Goal: Task Accomplishment & Management: Manage account settings

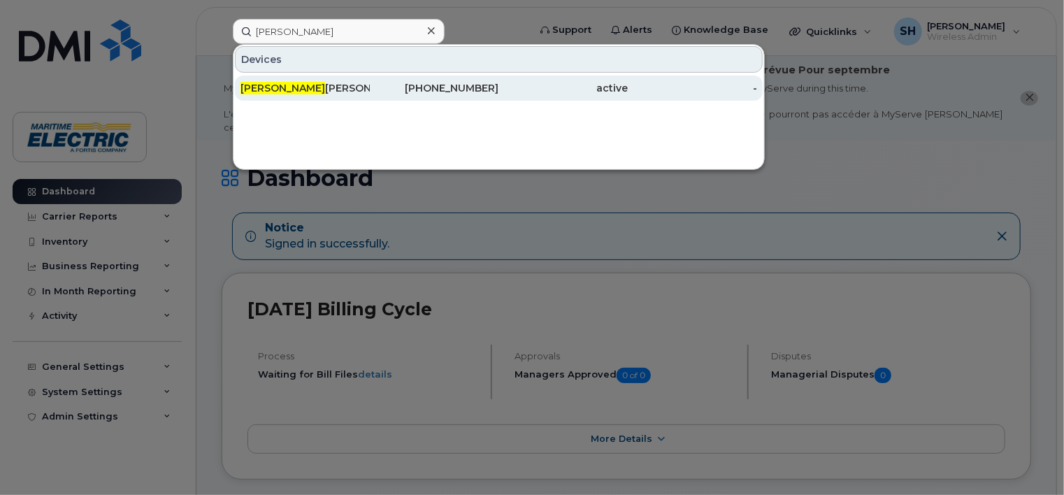
type input "jessica"
click at [288, 82] on div "Jessica Gillis" at bounding box center [304, 88] width 129 height 14
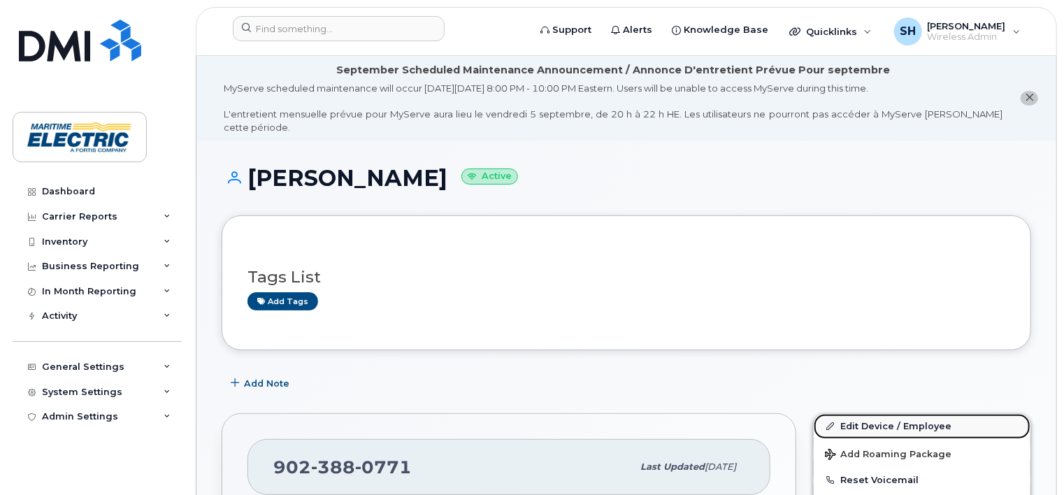
click at [910, 416] on link "Edit Device / Employee" at bounding box center [922, 426] width 217 height 25
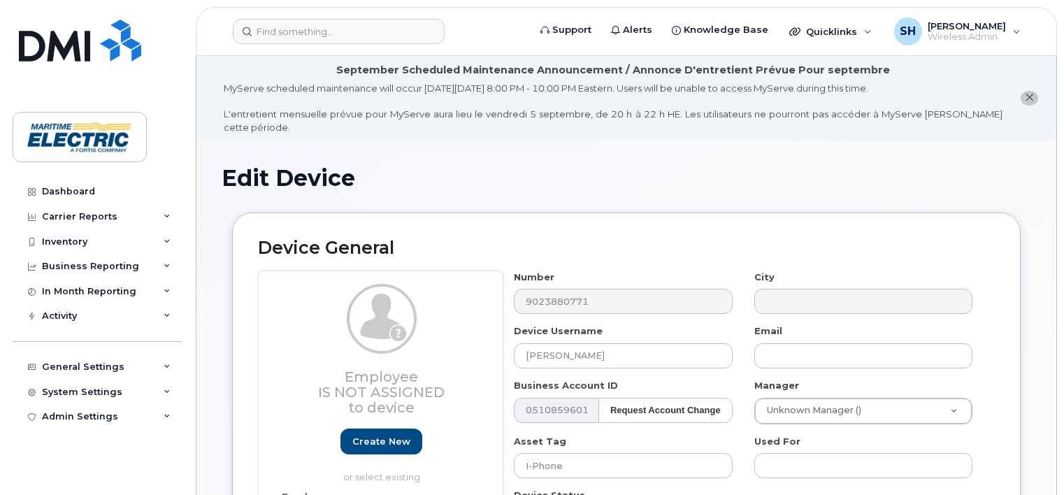
select select "26971103"
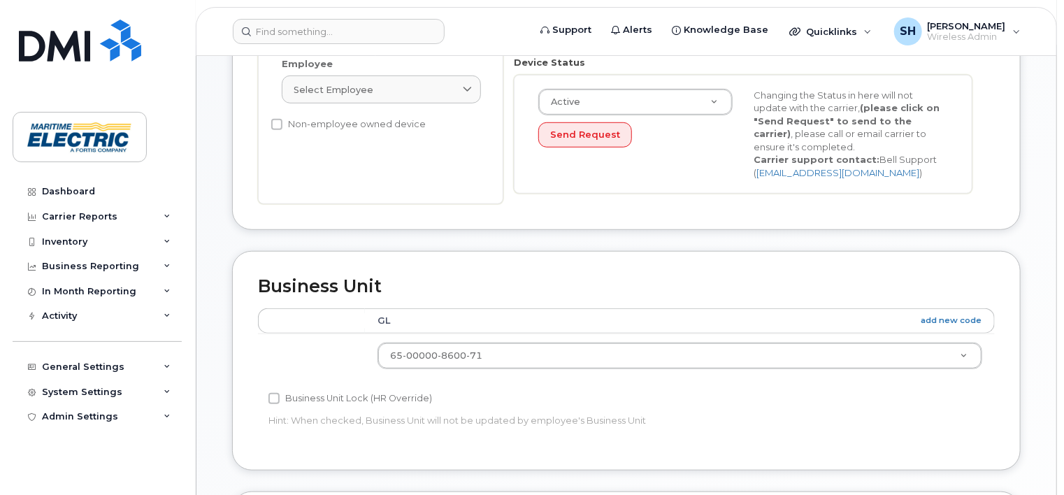
click at [1062, 57] on body "Support Alerts Knowledge Base Quicklinks Suspend / Cancel Device Change SIM Car…" at bounding box center [532, 237] width 1064 height 1341
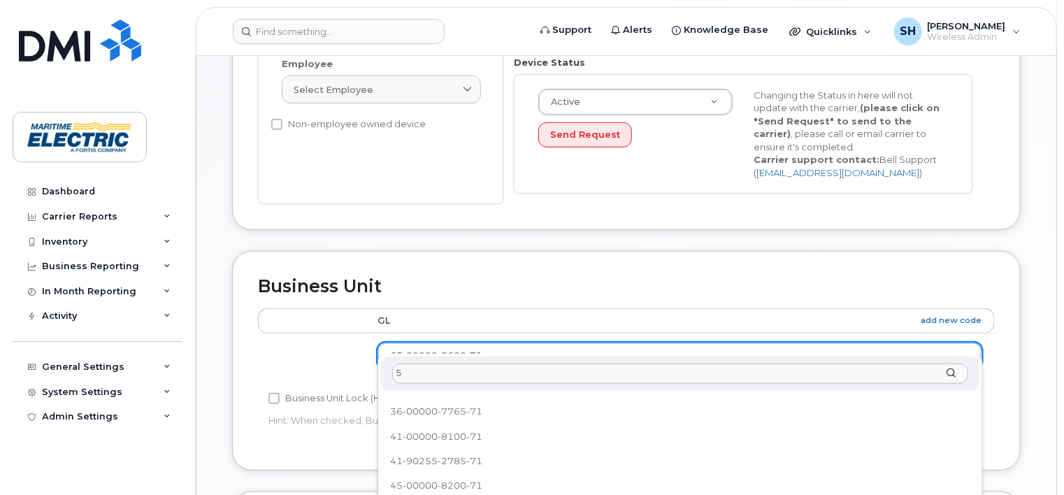
scroll to position [0, 0]
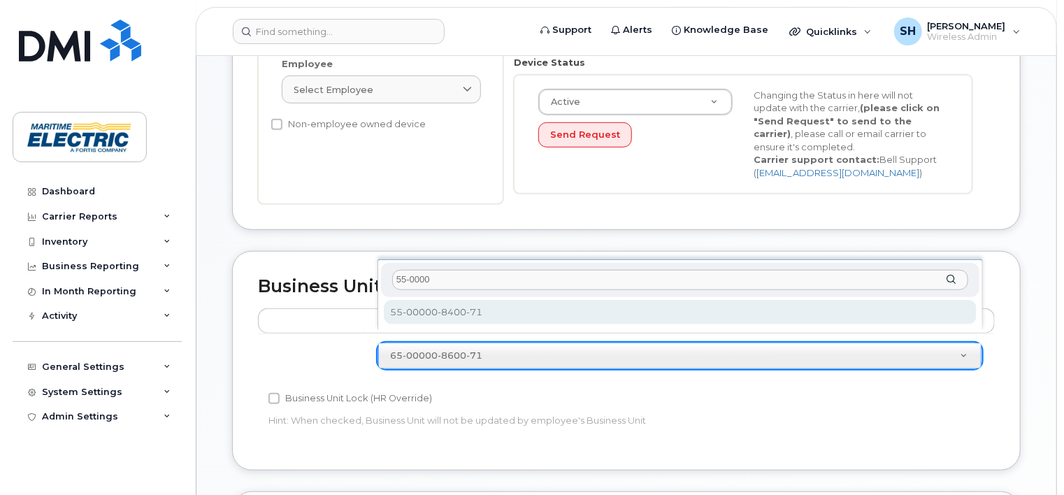
type input "55-0000"
select select "26971121"
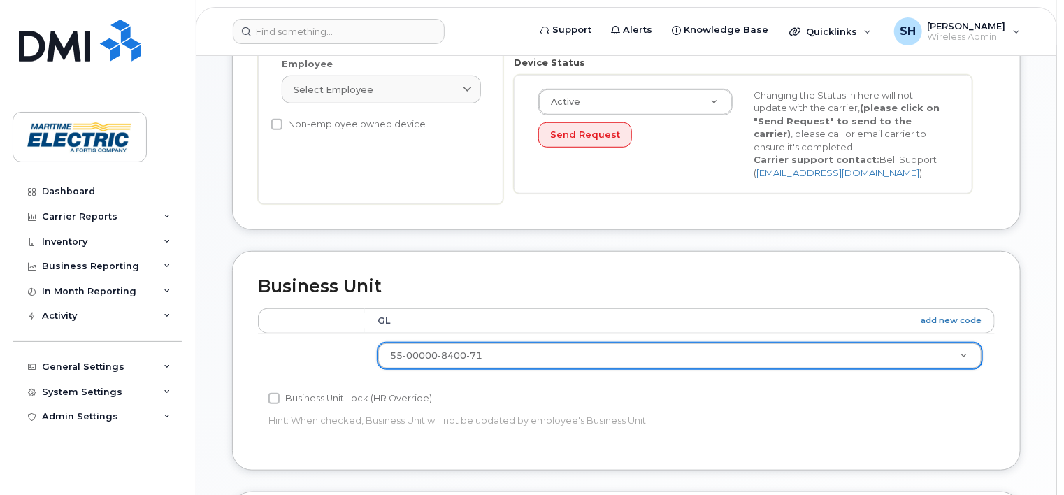
scroll to position [830, 0]
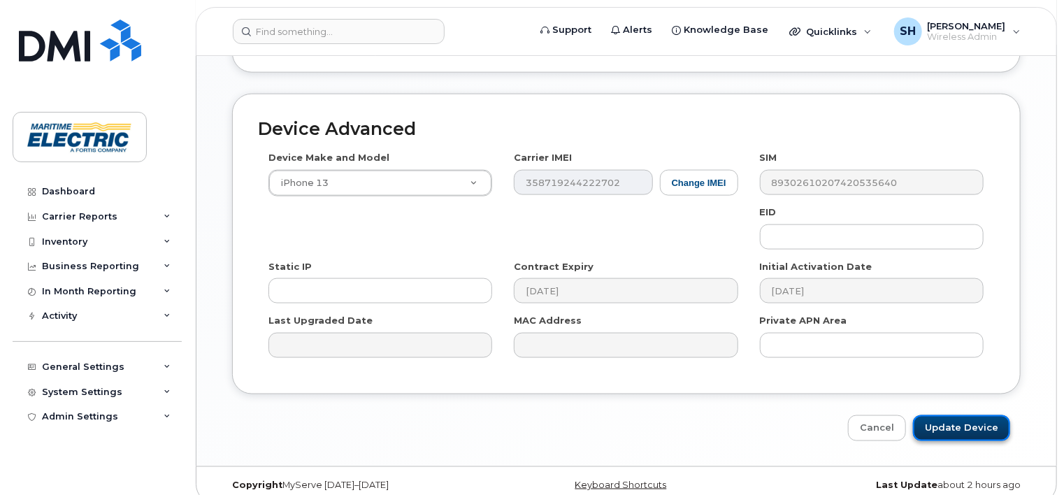
click at [944, 415] on input "Update Device" at bounding box center [961, 428] width 97 height 26
type input "Saving..."
